Goal: Find specific page/section: Find specific page/section

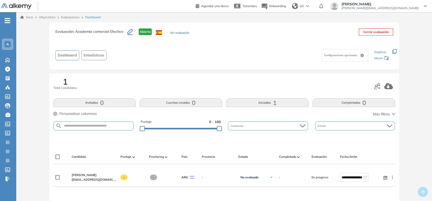
click at [5, 41] on div "A" at bounding box center [8, 44] width 10 height 10
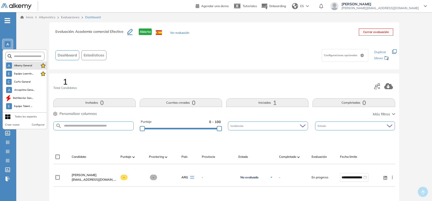
click at [22, 61] on li "A Alkemy General" at bounding box center [26, 65] width 42 height 8
click at [23, 66] on span "Alkemy General" at bounding box center [23, 66] width 18 height 4
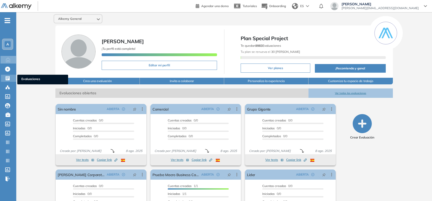
click at [5, 77] on icon at bounding box center [7, 78] width 5 height 5
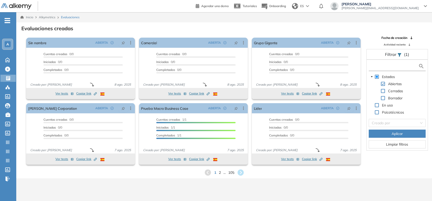
click at [379, 66] on input "text" at bounding box center [394, 66] width 49 height 5
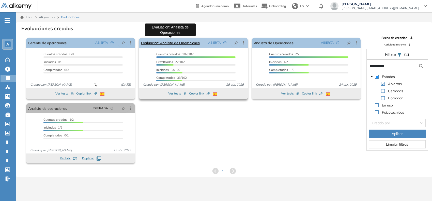
type input "**********"
click at [183, 44] on link "Evaluación: Analista de Operaciones" at bounding box center [170, 43] width 59 height 10
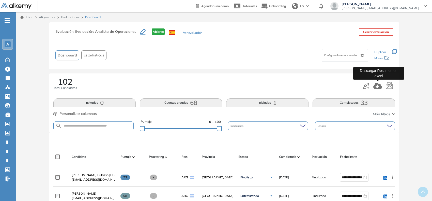
click at [377, 85] on icon "button" at bounding box center [377, 86] width 9 height 6
